Goal: Information Seeking & Learning: Learn about a topic

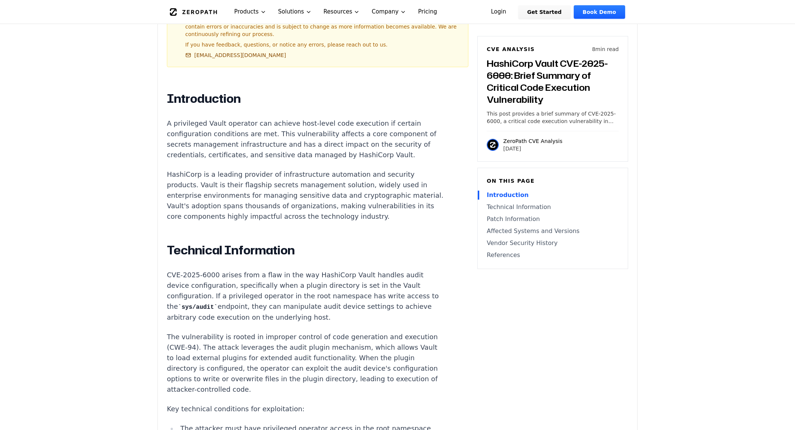
scroll to position [453, 0]
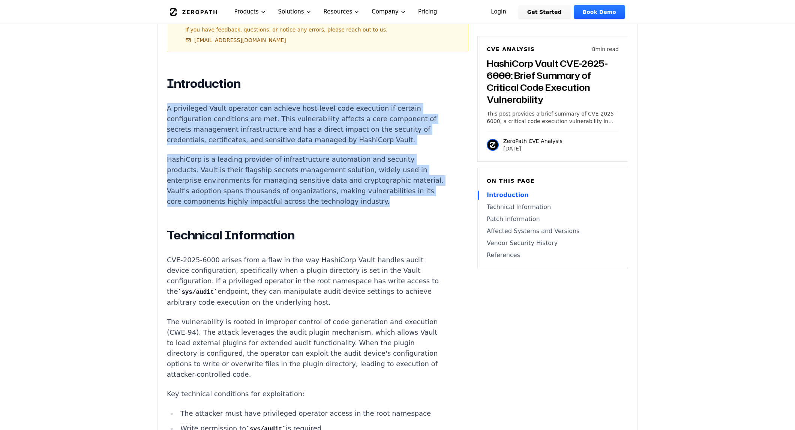
drag, startPoint x: 173, startPoint y: 98, endPoint x: 360, endPoint y: 194, distance: 210.0
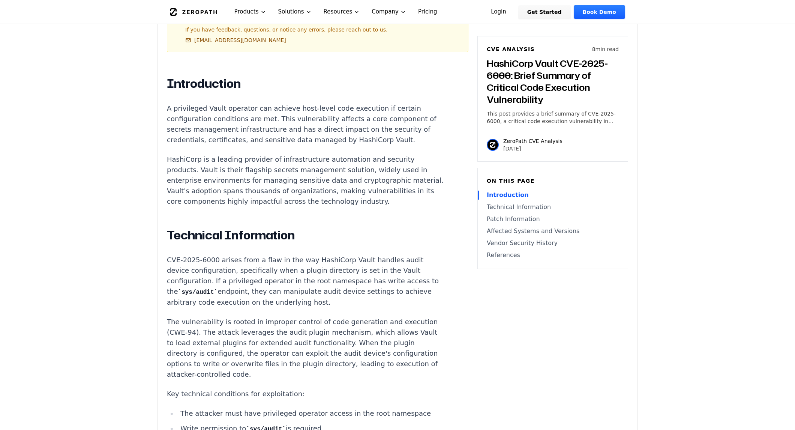
click at [302, 292] on p "CVE-2025-6000 arises from a flaw in the way HashiCorp Vault handles audit devic…" at bounding box center [306, 281] width 279 height 53
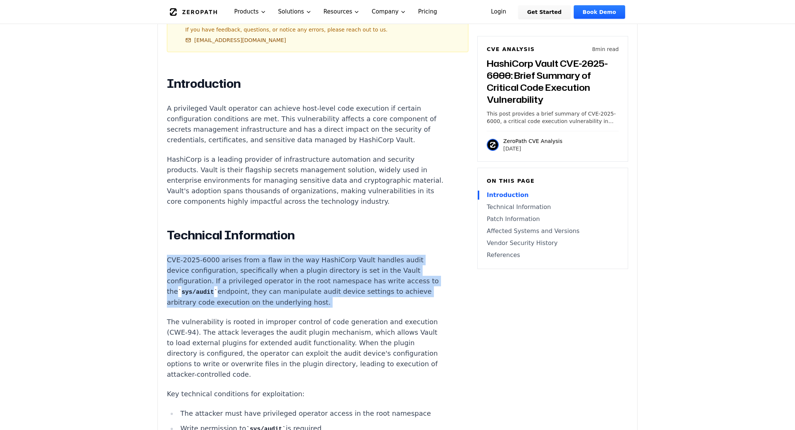
drag, startPoint x: 313, startPoint y: 299, endPoint x: 290, endPoint y: 237, distance: 65.1
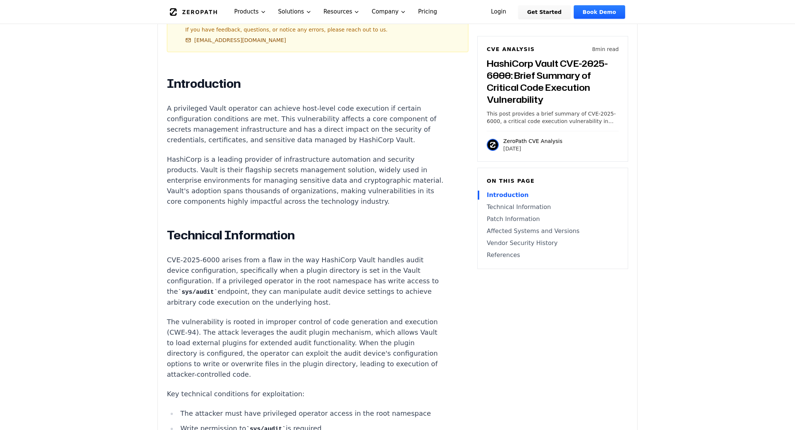
drag, startPoint x: 292, startPoint y: 384, endPoint x: 299, endPoint y: 381, distance: 7.9
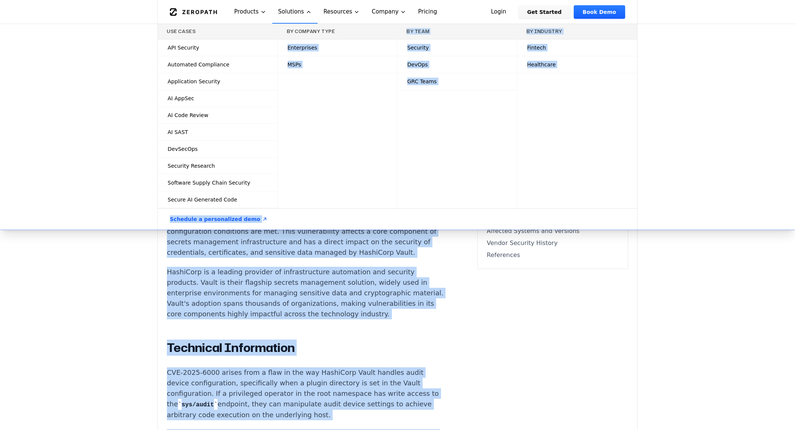
scroll to position [312, 0]
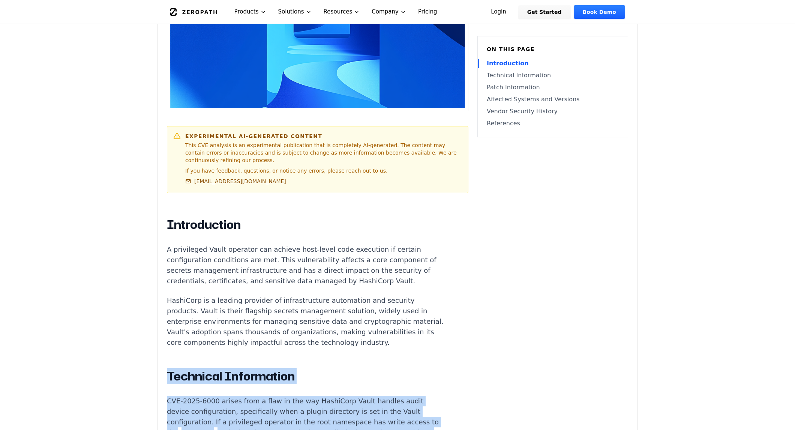
drag, startPoint x: 376, startPoint y: 268, endPoint x: 284, endPoint y: 343, distance: 119.4
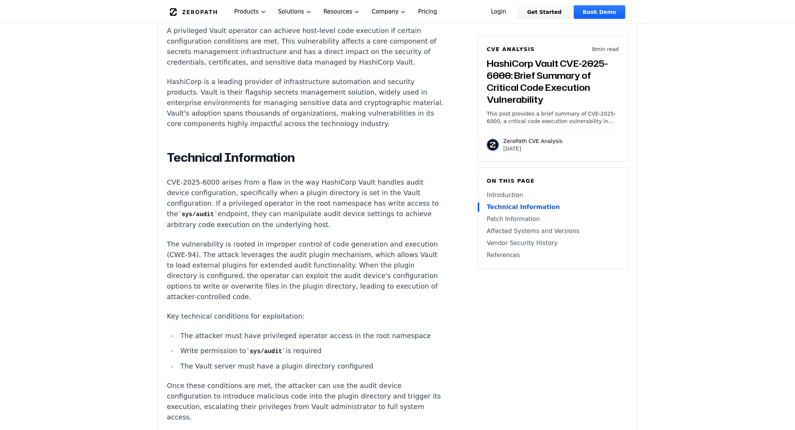
scroll to position [548, 0]
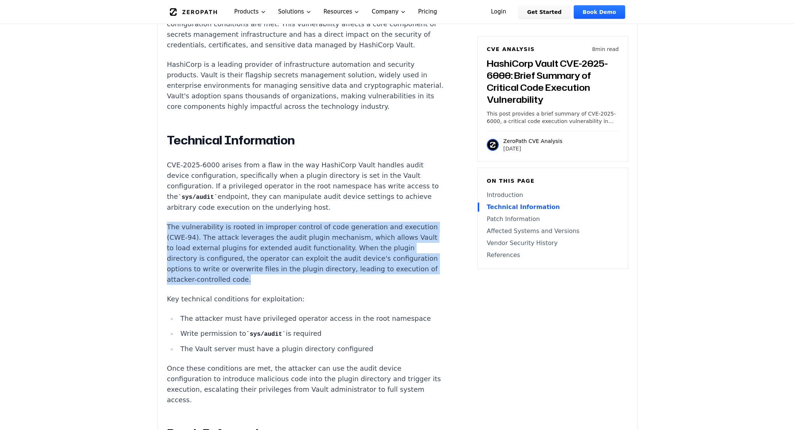
drag, startPoint x: 287, startPoint y: 203, endPoint x: 411, endPoint y: 257, distance: 135.8
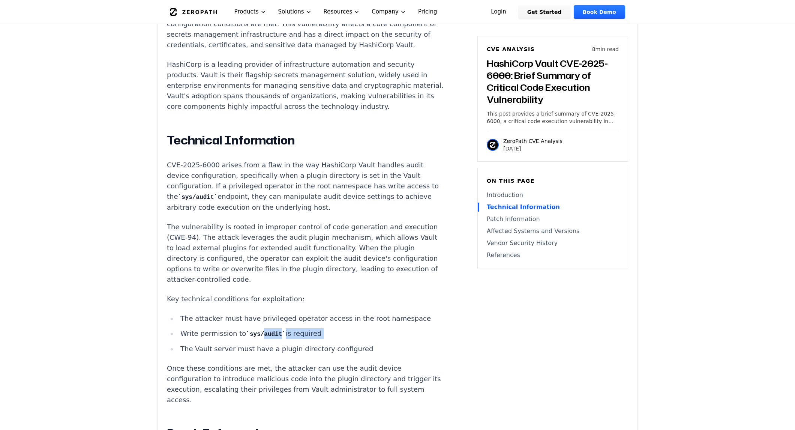
click at [259, 315] on ul "The attacker must have privileged operator access in the root namespace Write p…" at bounding box center [306, 333] width 279 height 41
click at [327, 294] on p "Key technical conditions for exploitation:" at bounding box center [306, 299] width 279 height 11
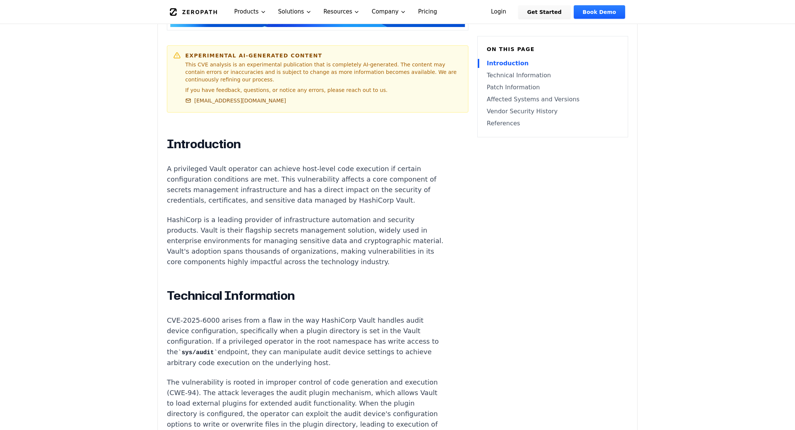
scroll to position [224, 0]
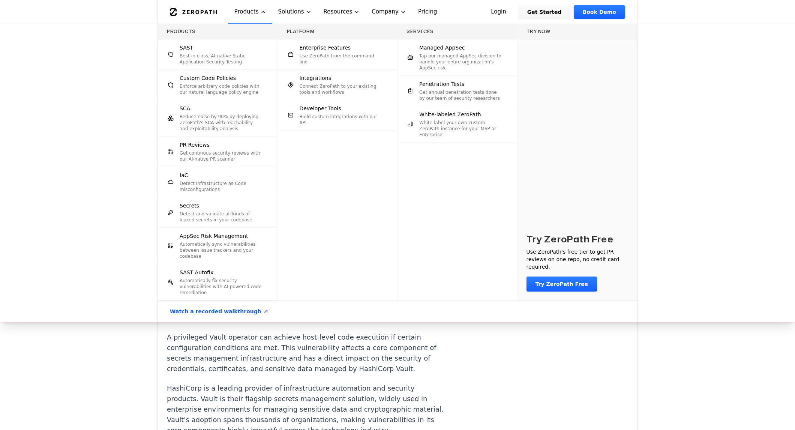
click at [95, 63] on div "Products SAST Best-in-class, AI-native Static Application Security Testing Cust…" at bounding box center [397, 173] width 795 height 298
